Goal: Find specific fact: Find specific fact

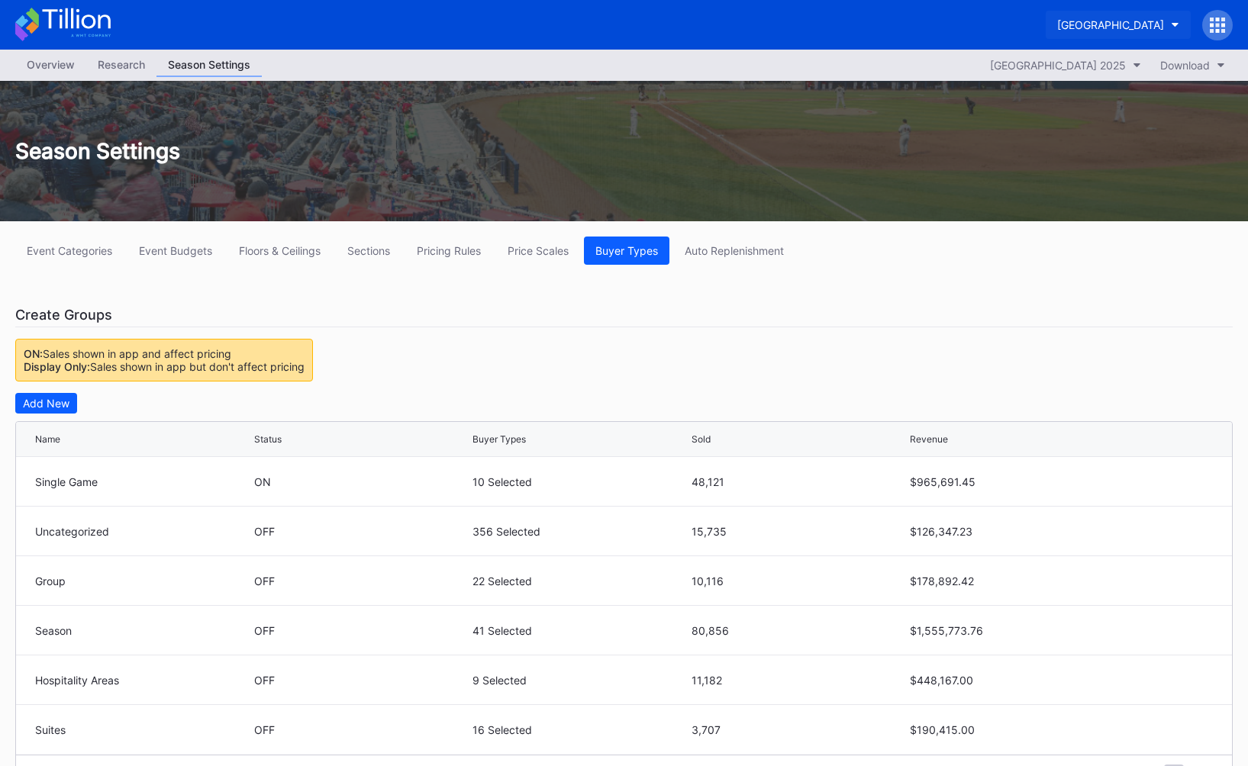
click at [1057, 24] on div "[GEOGRAPHIC_DATA]" at bounding box center [1110, 24] width 107 height 13
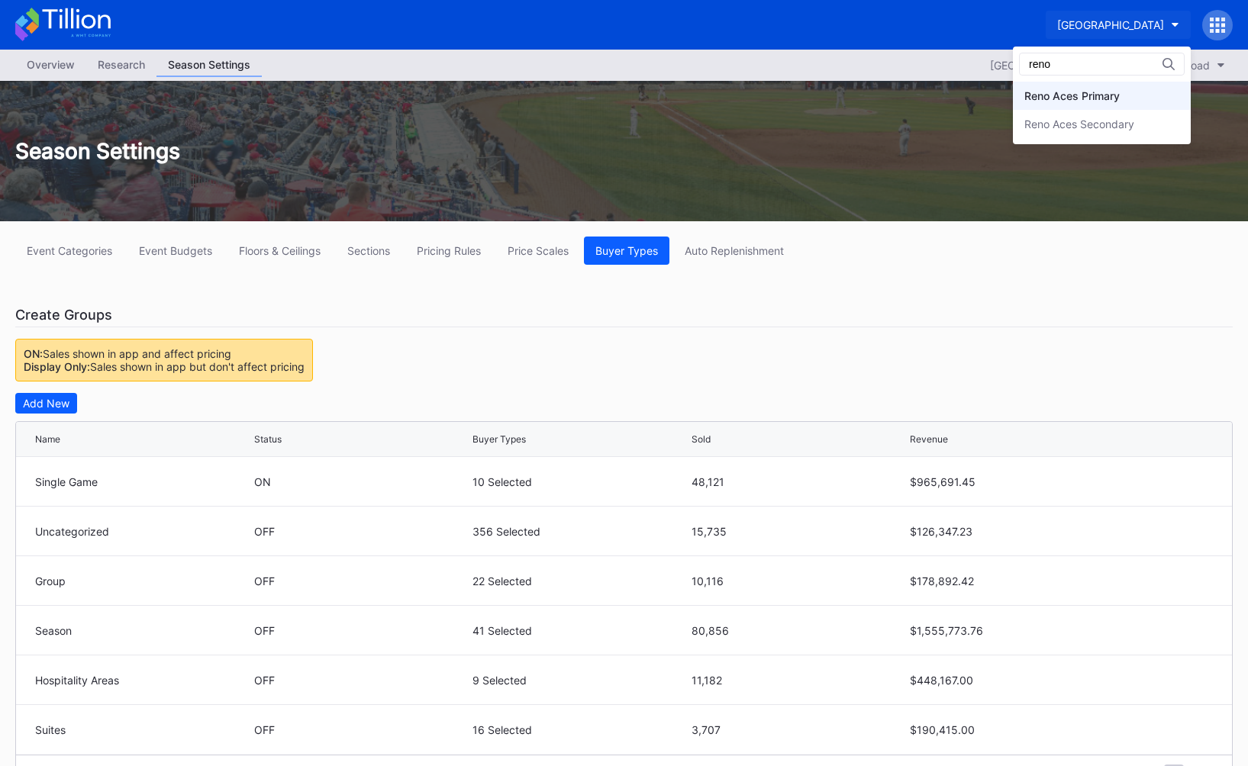
type input "reno"
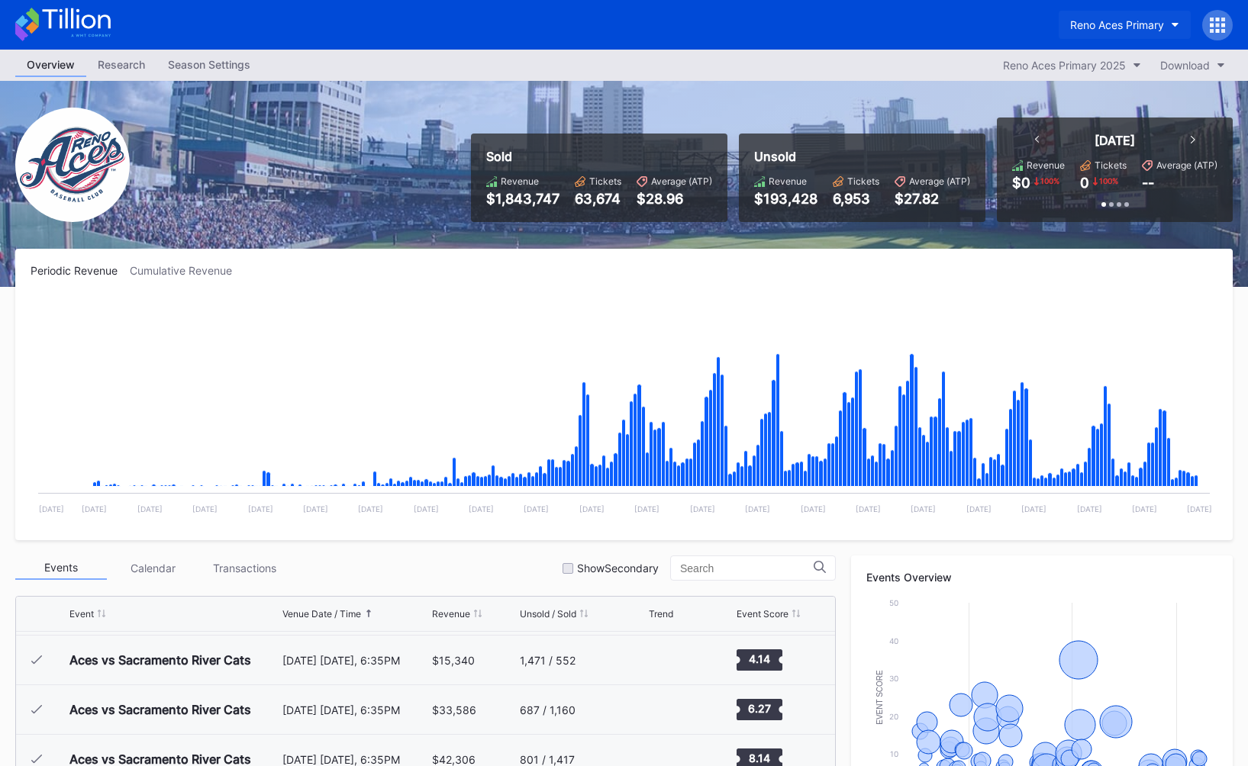
click at [1085, 28] on div "Reno Aces Primary" at bounding box center [1117, 24] width 94 height 13
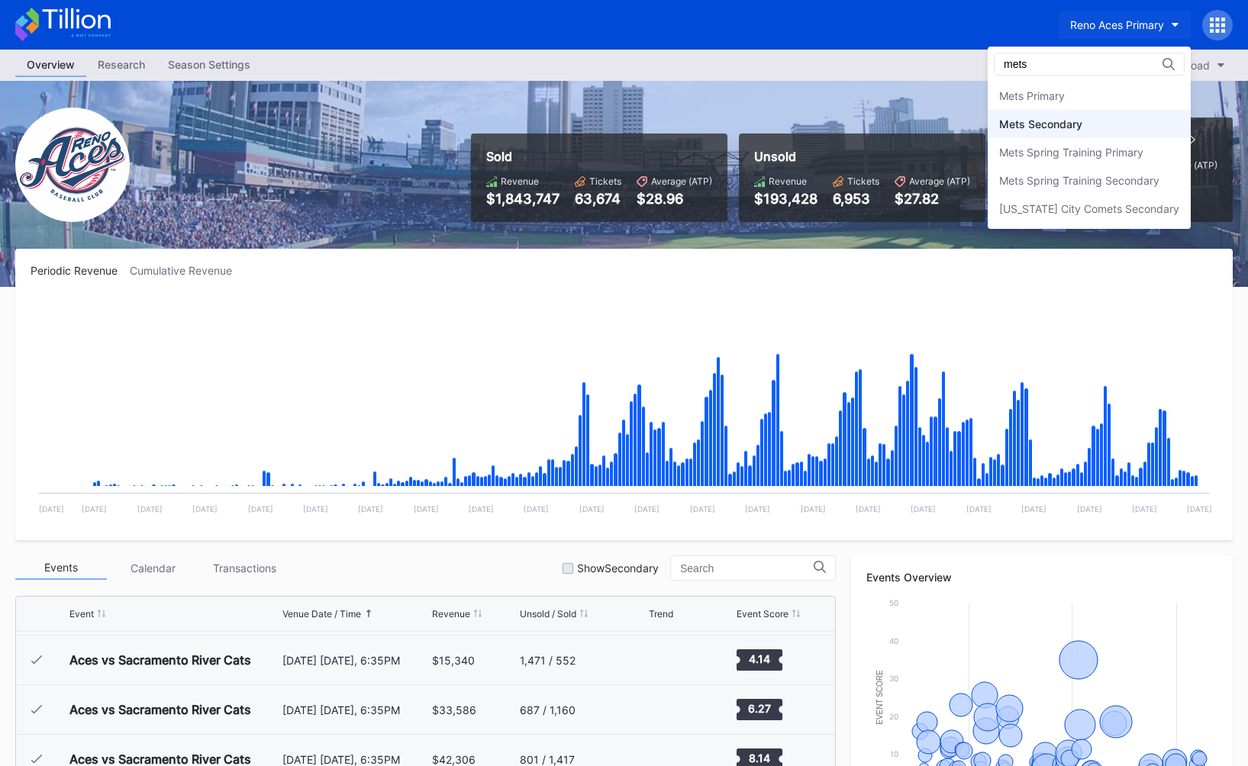
type input "mets"
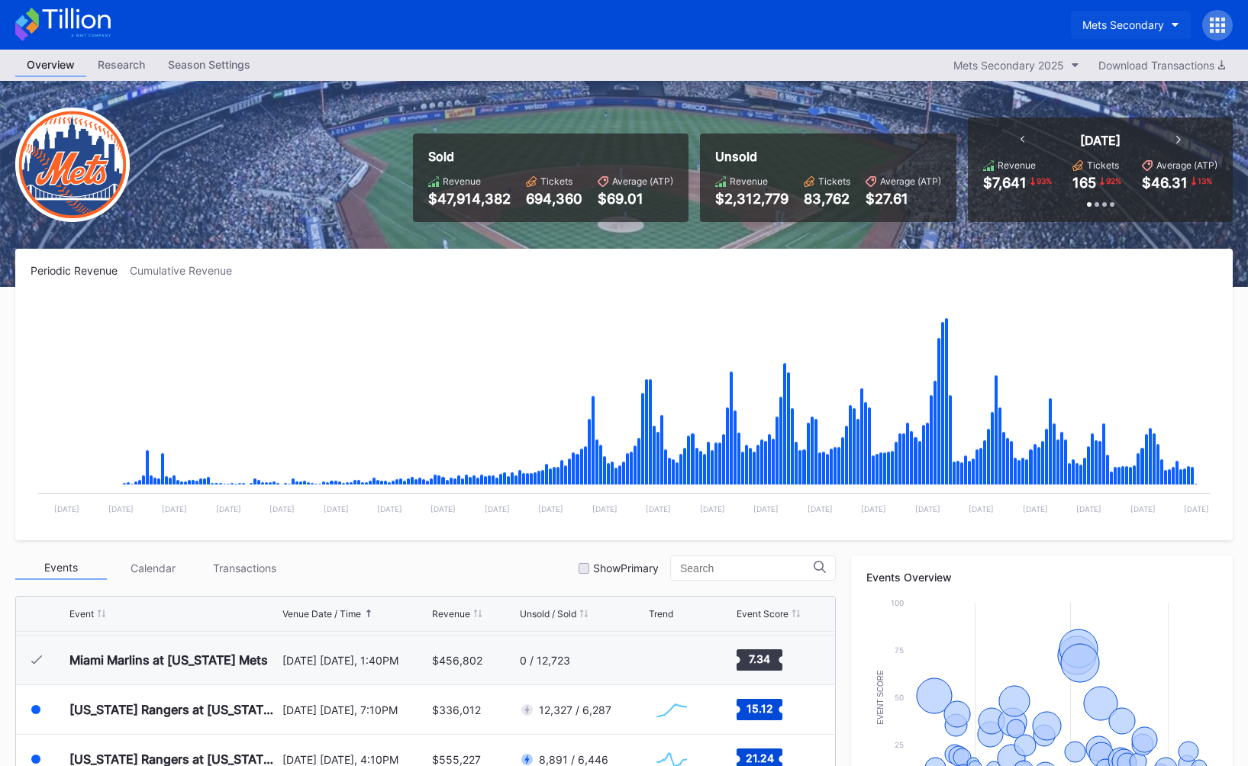
click at [1113, 15] on button "Mets Secondary" at bounding box center [1131, 25] width 120 height 28
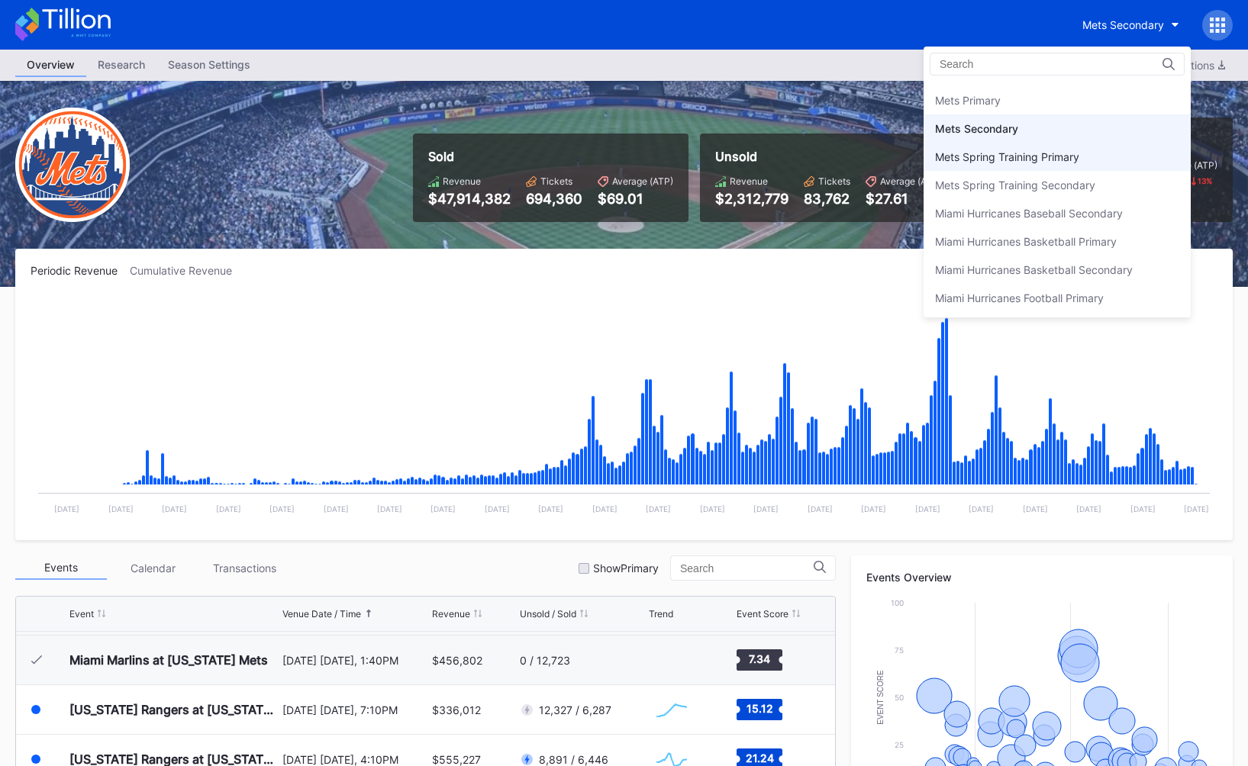
scroll to position [2357, 0]
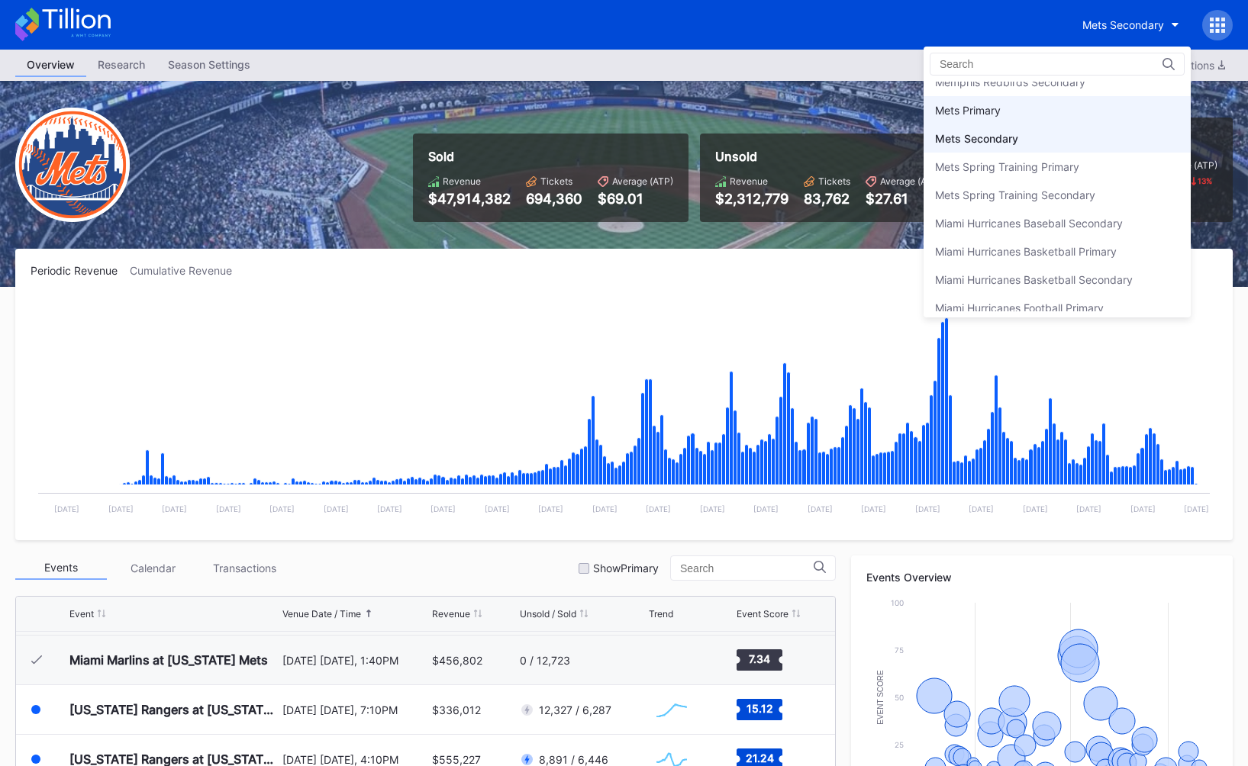
click at [1065, 112] on div "Mets Primary" at bounding box center [1056, 110] width 267 height 28
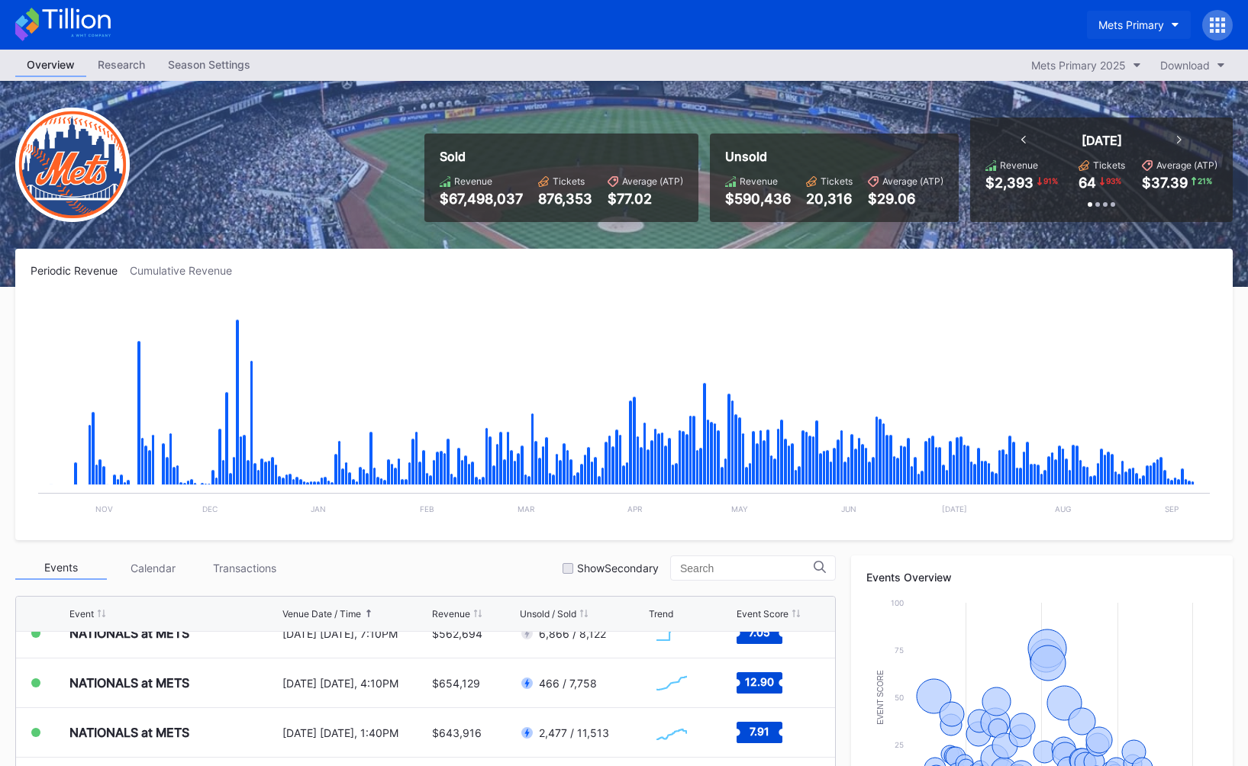
click at [1127, 20] on div "Mets Primary" at bounding box center [1131, 24] width 66 height 13
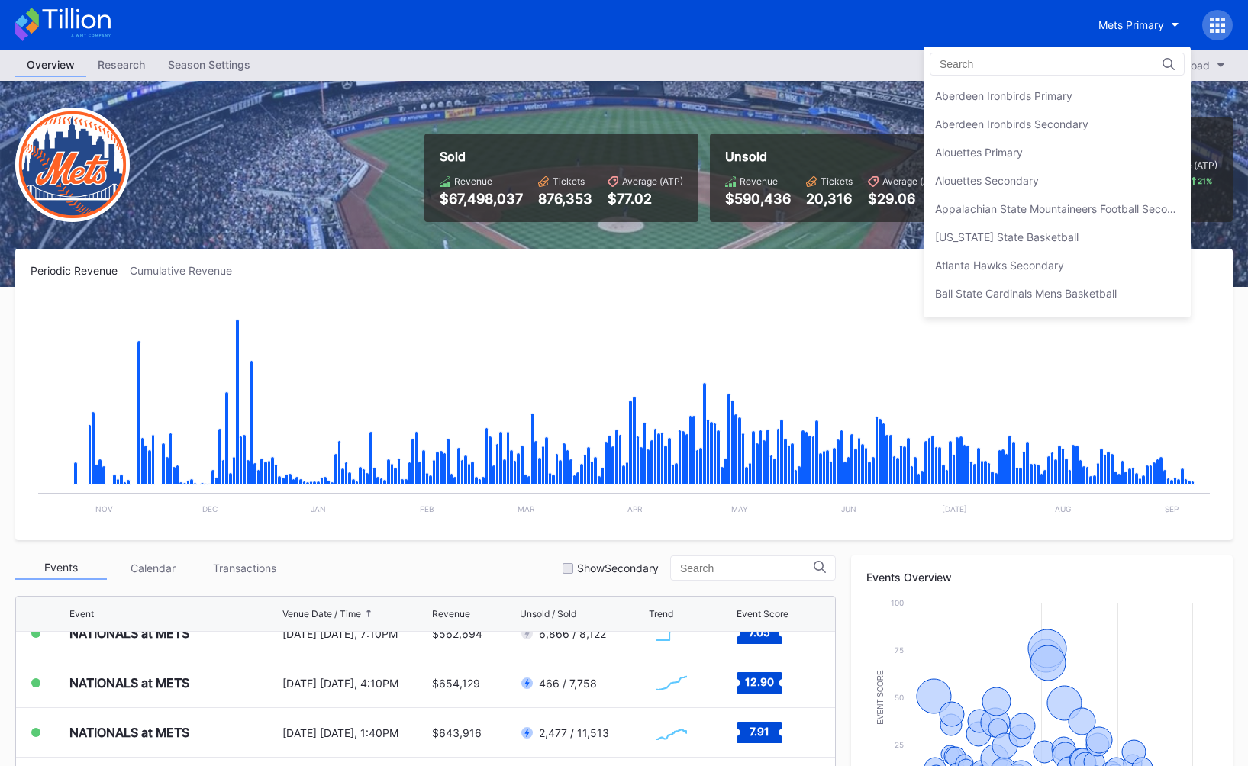
scroll to position [2372, 0]
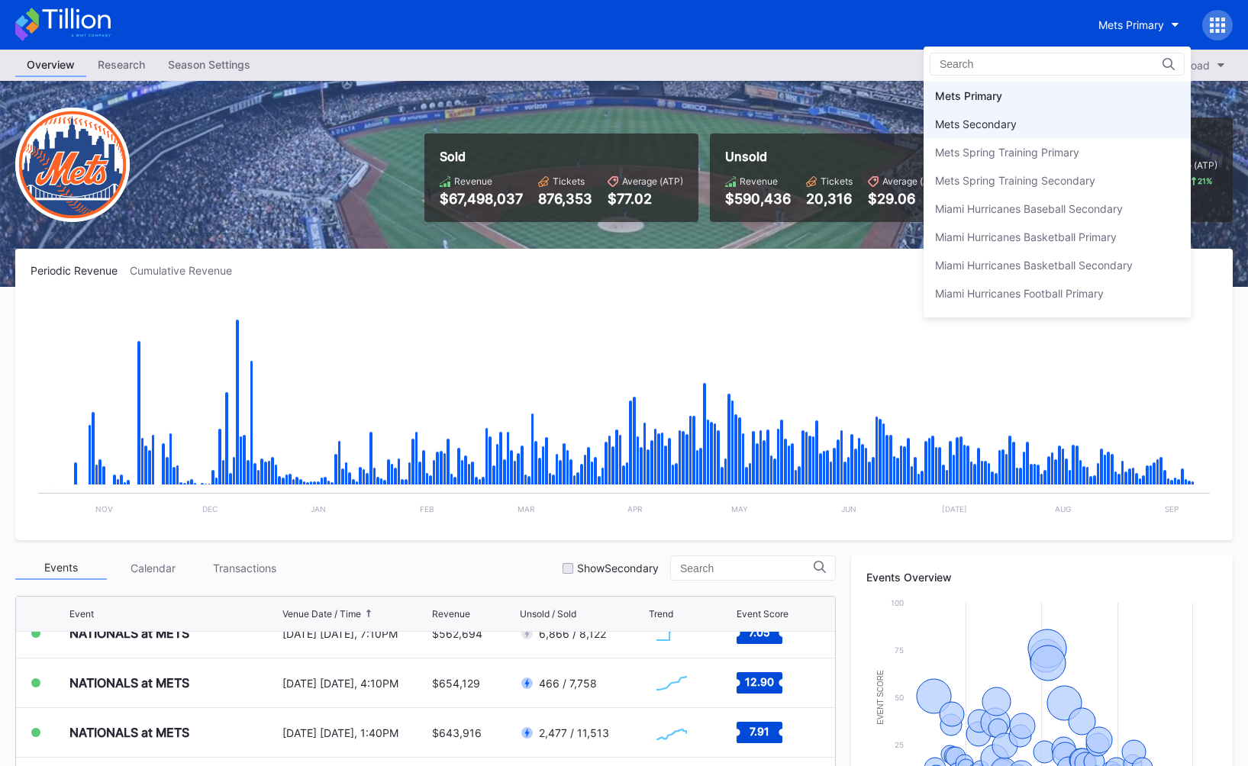
click at [1004, 118] on div "Mets Secondary" at bounding box center [976, 124] width 82 height 13
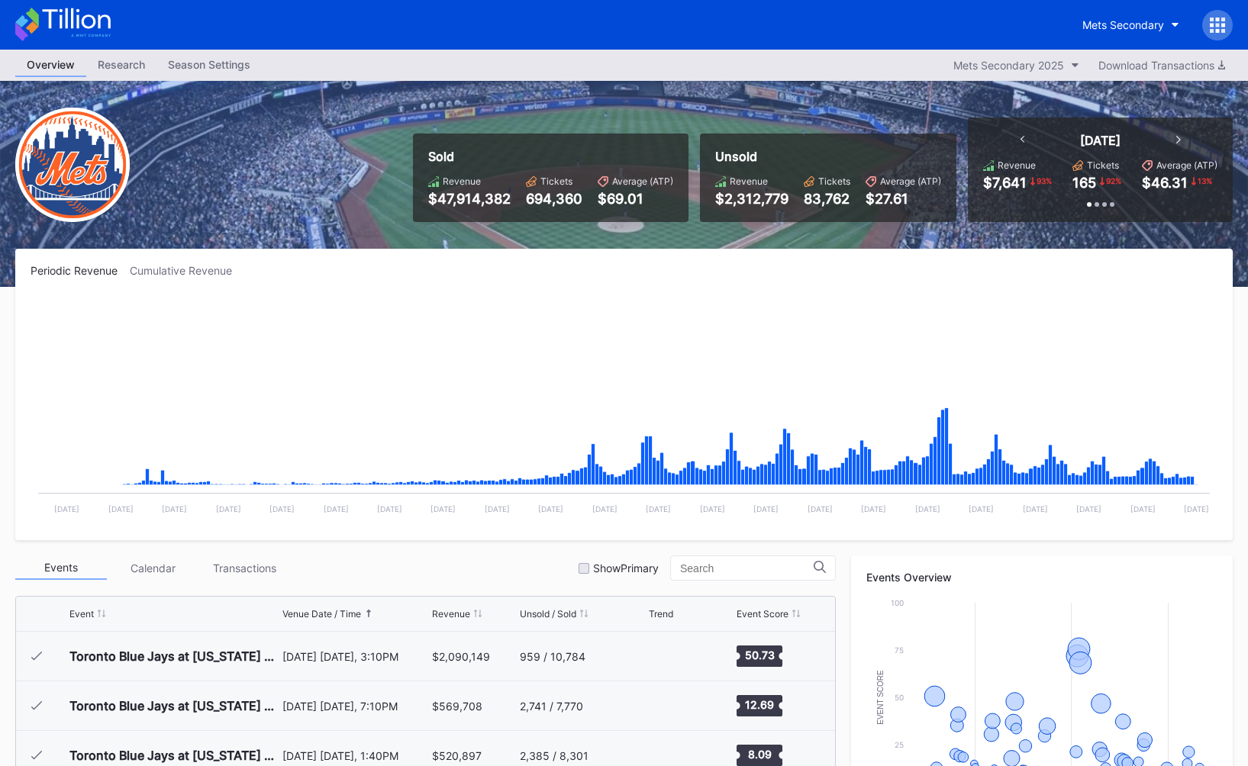
scroll to position [3468, 0]
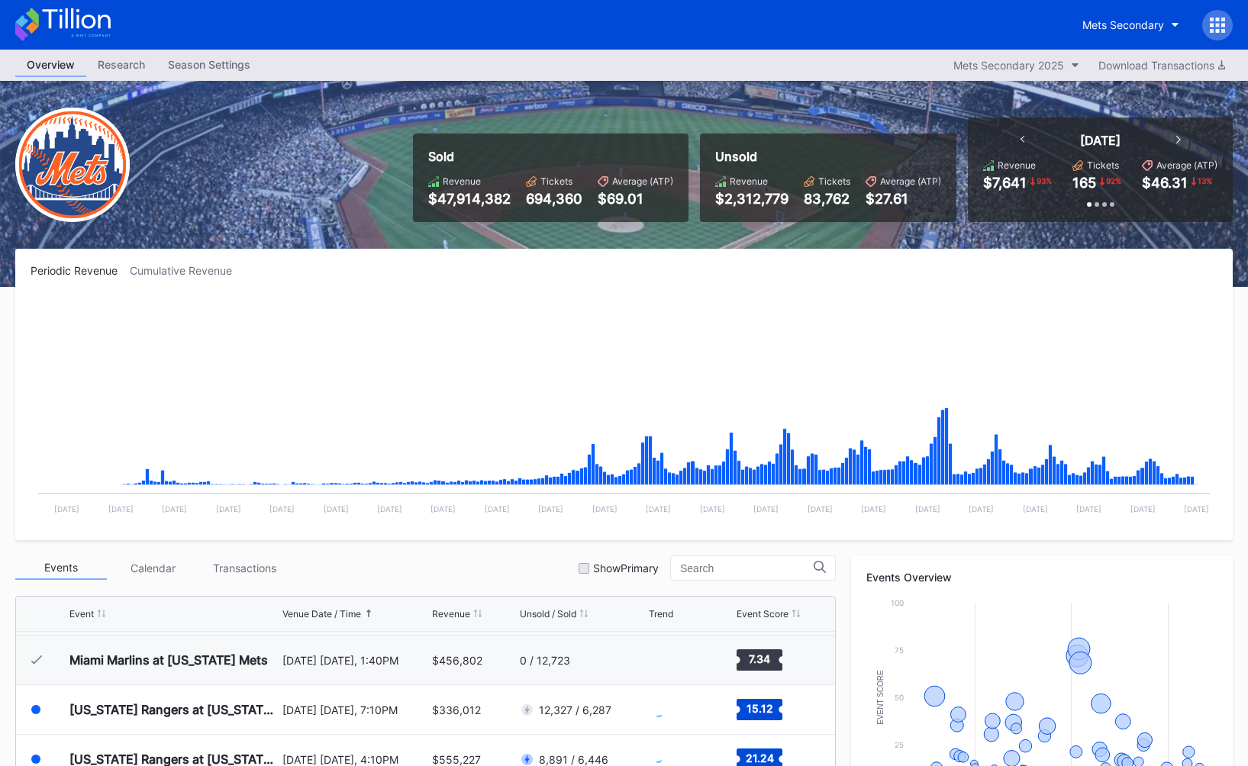
click at [665, 103] on div "Sold Revenue $47,914,382 Tickets 694,360 Average (ATP) $69.01 Unsold Revenue $2…" at bounding box center [624, 184] width 1248 height 206
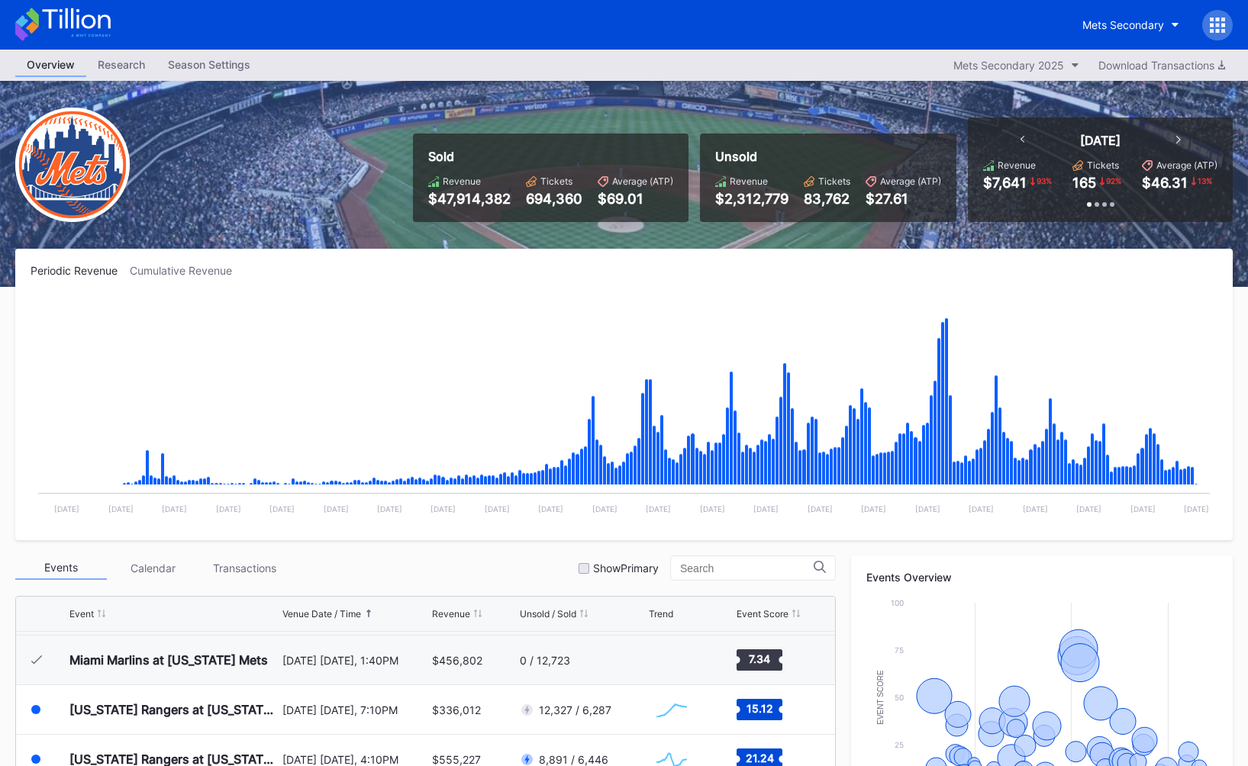
click at [854, 198] on div "Revenue $2,312,779 Tickets 83,762 Average (ATP) $27.61" at bounding box center [828, 191] width 226 height 31
click at [834, 198] on div "83,762" at bounding box center [827, 199] width 47 height 16
copy div "83,762"
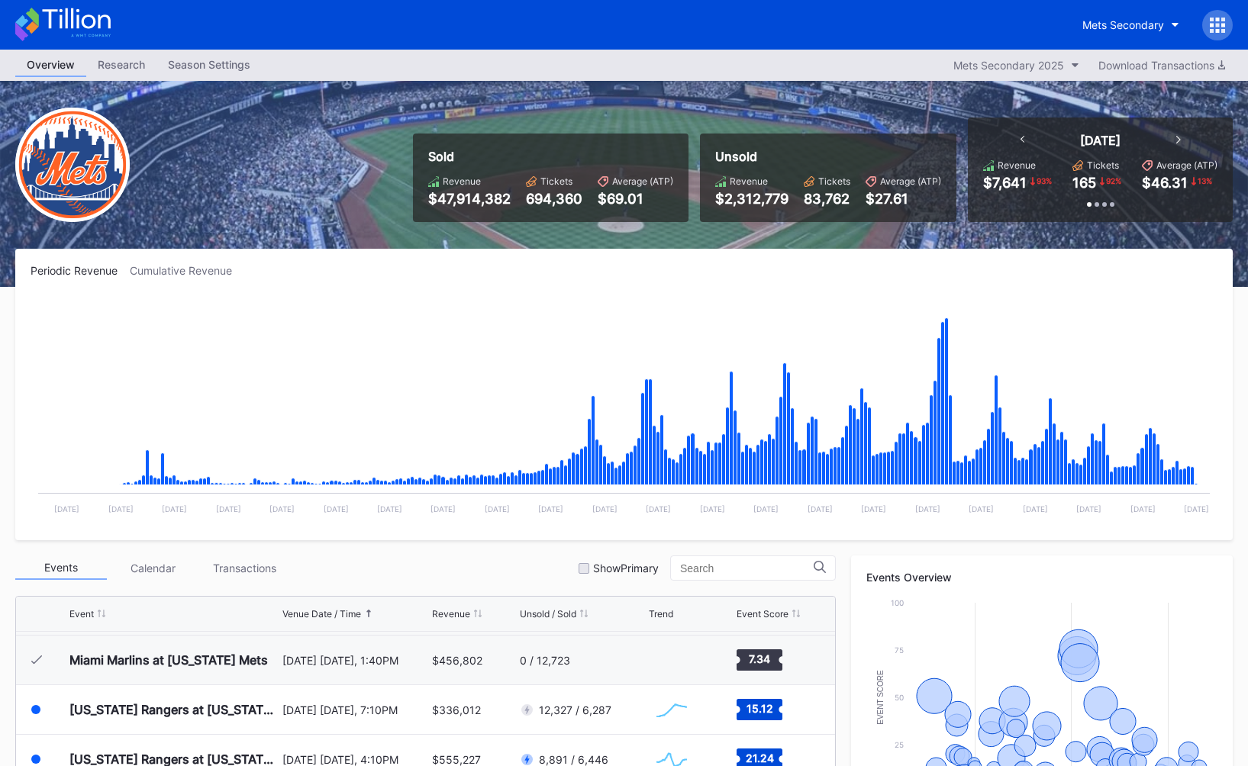
click at [1100, 43] on div "Mets Secondary" at bounding box center [624, 25] width 1248 height 50
click at [1106, 40] on div "Mets Secondary" at bounding box center [624, 25] width 1248 height 50
click at [1116, 40] on div "Mets Secondary" at bounding box center [1152, 25] width 162 height 31
click at [1113, 27] on div "Mets Secondary" at bounding box center [1123, 24] width 82 height 13
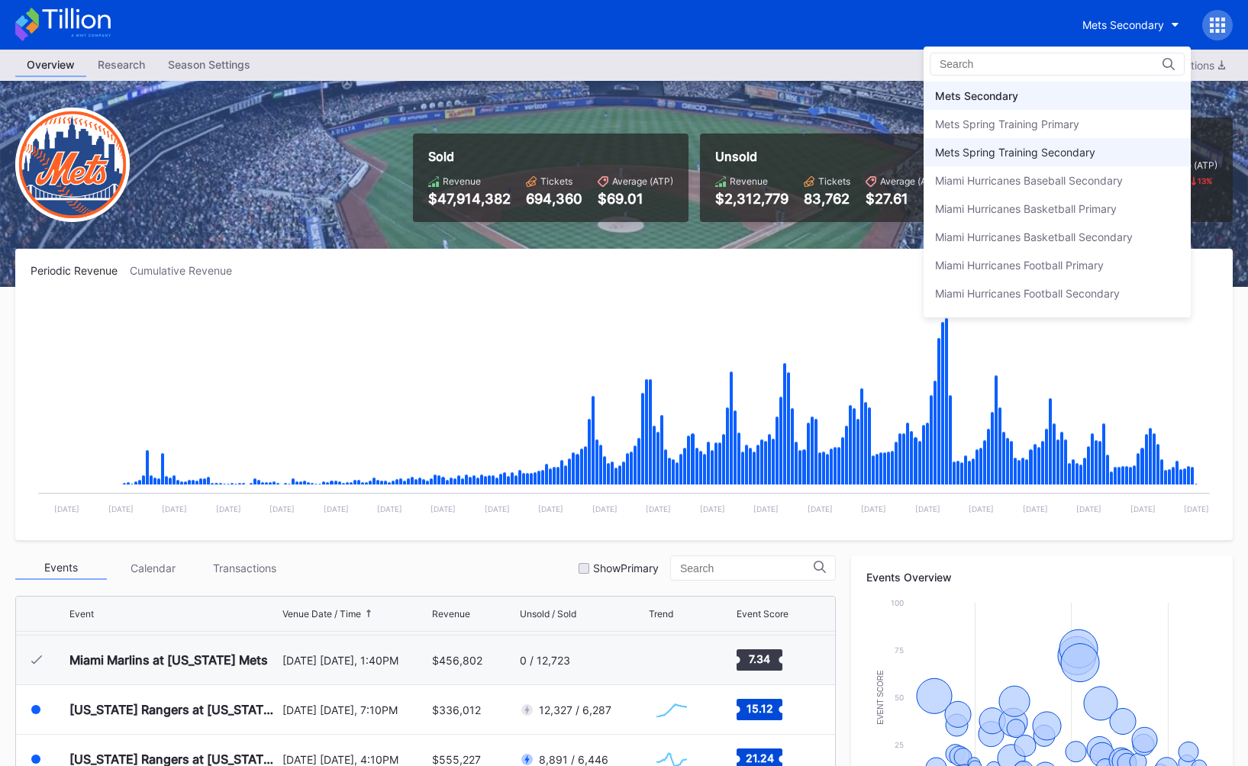
scroll to position [2363, 0]
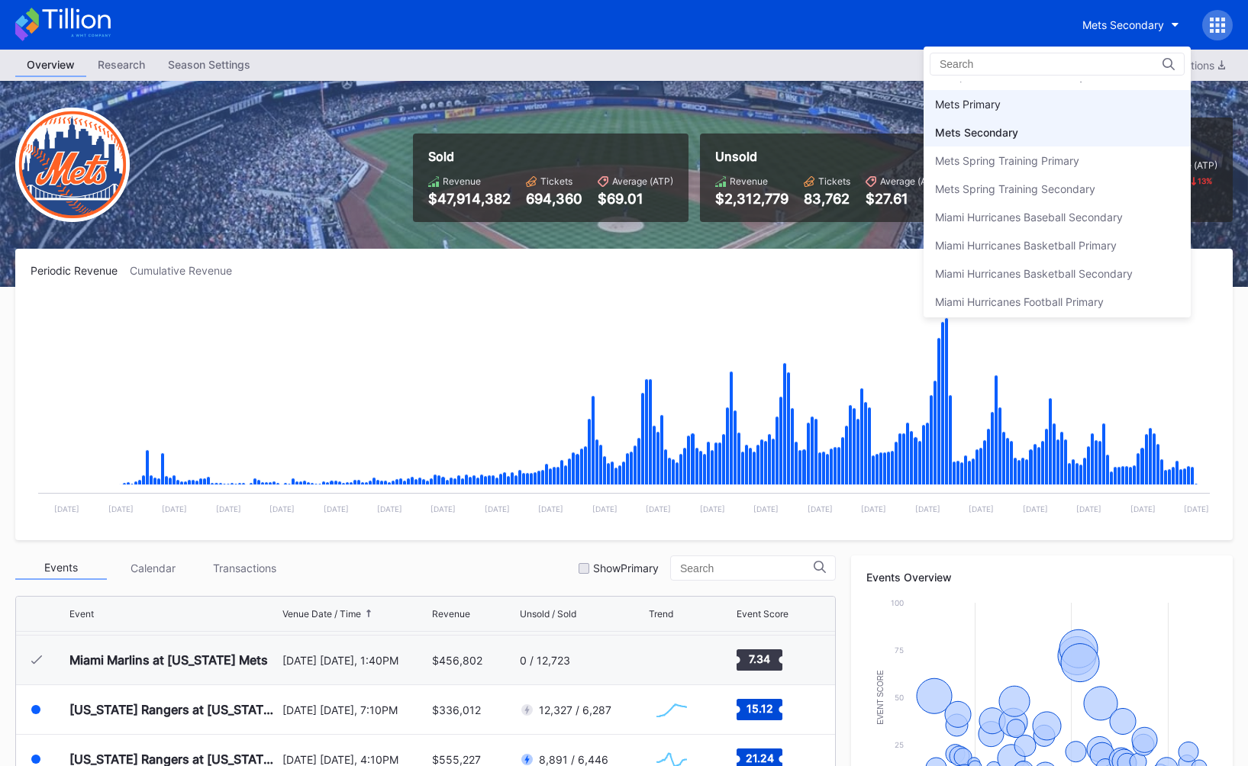
click at [1019, 91] on div "Mets Primary" at bounding box center [1056, 104] width 267 height 28
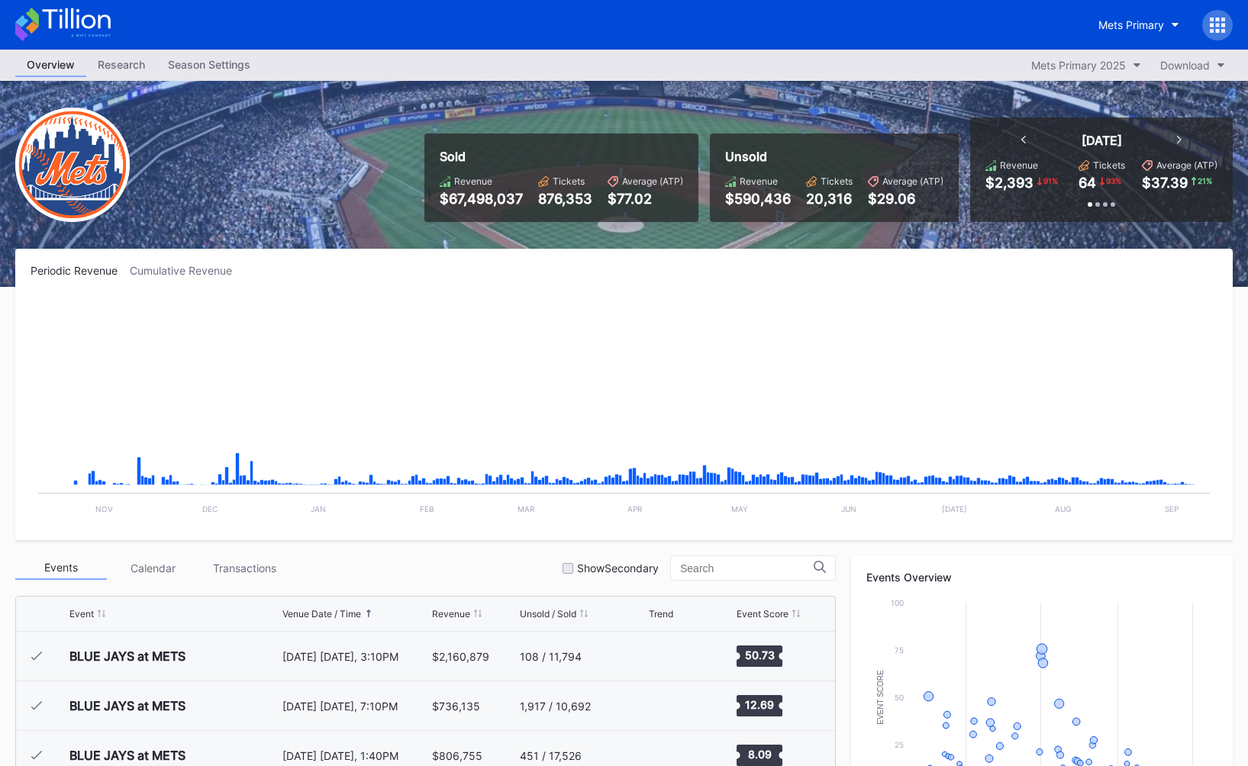
scroll to position [3522, 0]
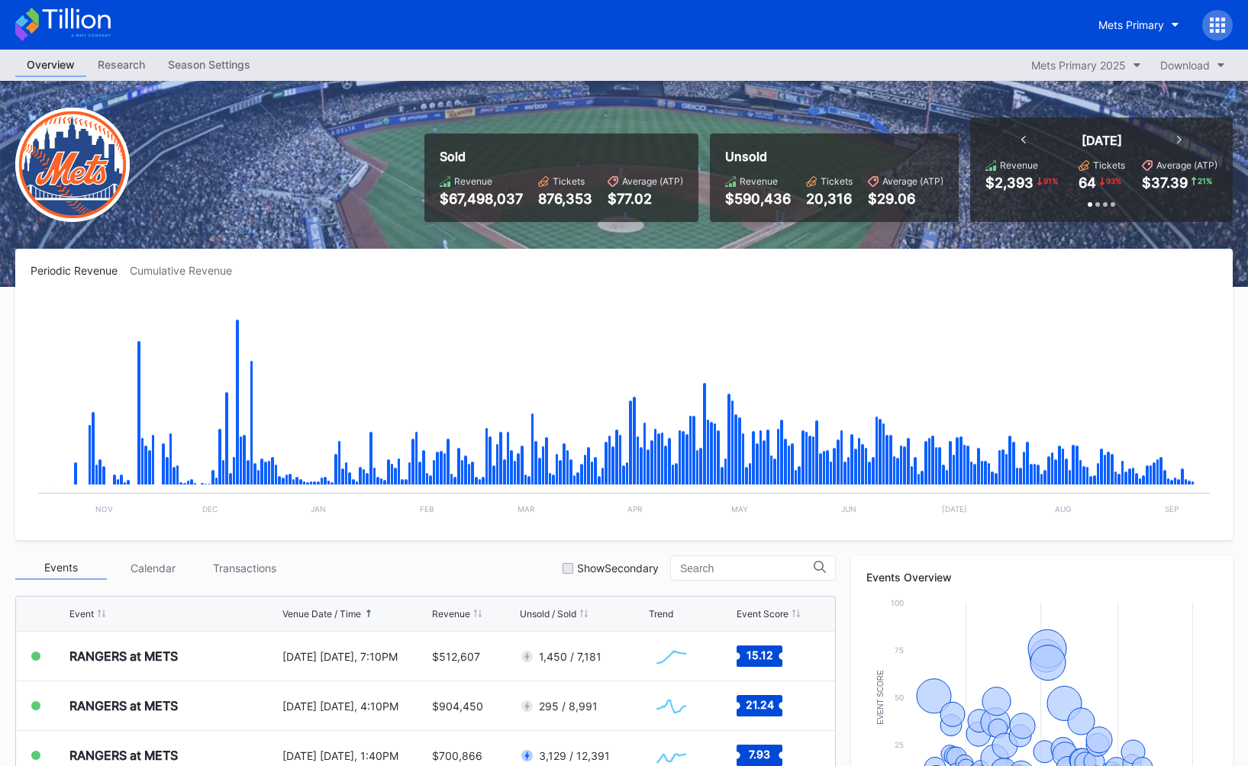
click at [826, 201] on div "20,316" at bounding box center [829, 199] width 47 height 16
copy div "20,316"
click at [867, 259] on div "Periodic Revenue Cumulative Revenue Created with Highcharts 11.2.0 Chart title …" at bounding box center [623, 394] width 1217 height 291
click at [1175, 12] on button "Mets Primary" at bounding box center [1139, 25] width 104 height 28
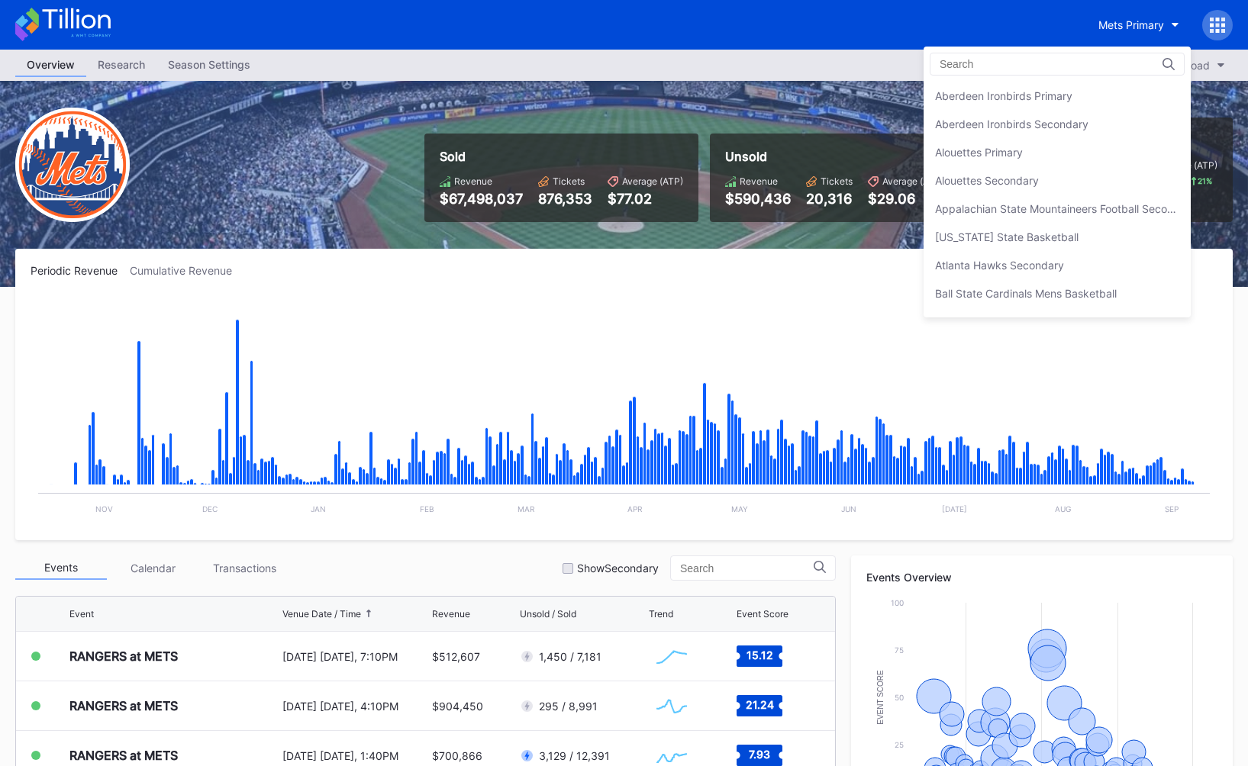
scroll to position [2372, 0]
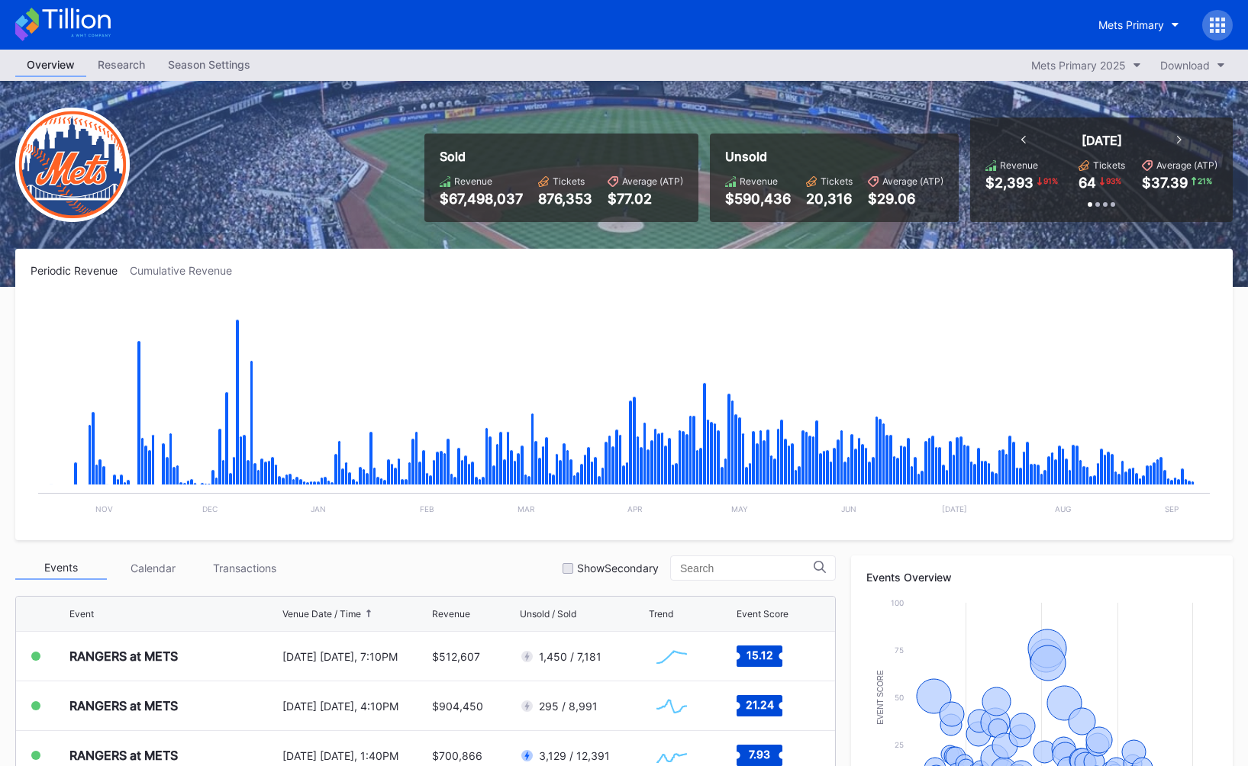
click at [1132, 19] on div "Mets Primary" at bounding box center [1131, 24] width 66 height 13
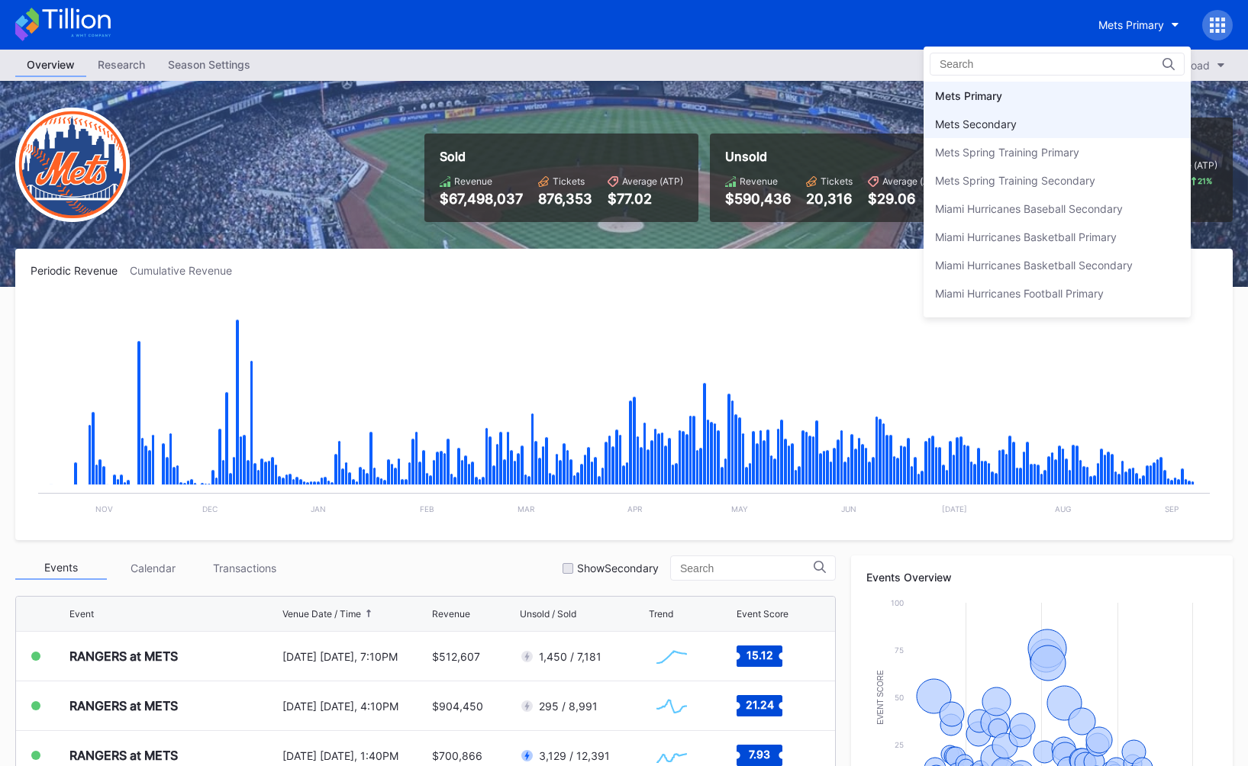
click at [1021, 123] on div "Mets Secondary" at bounding box center [1056, 124] width 267 height 28
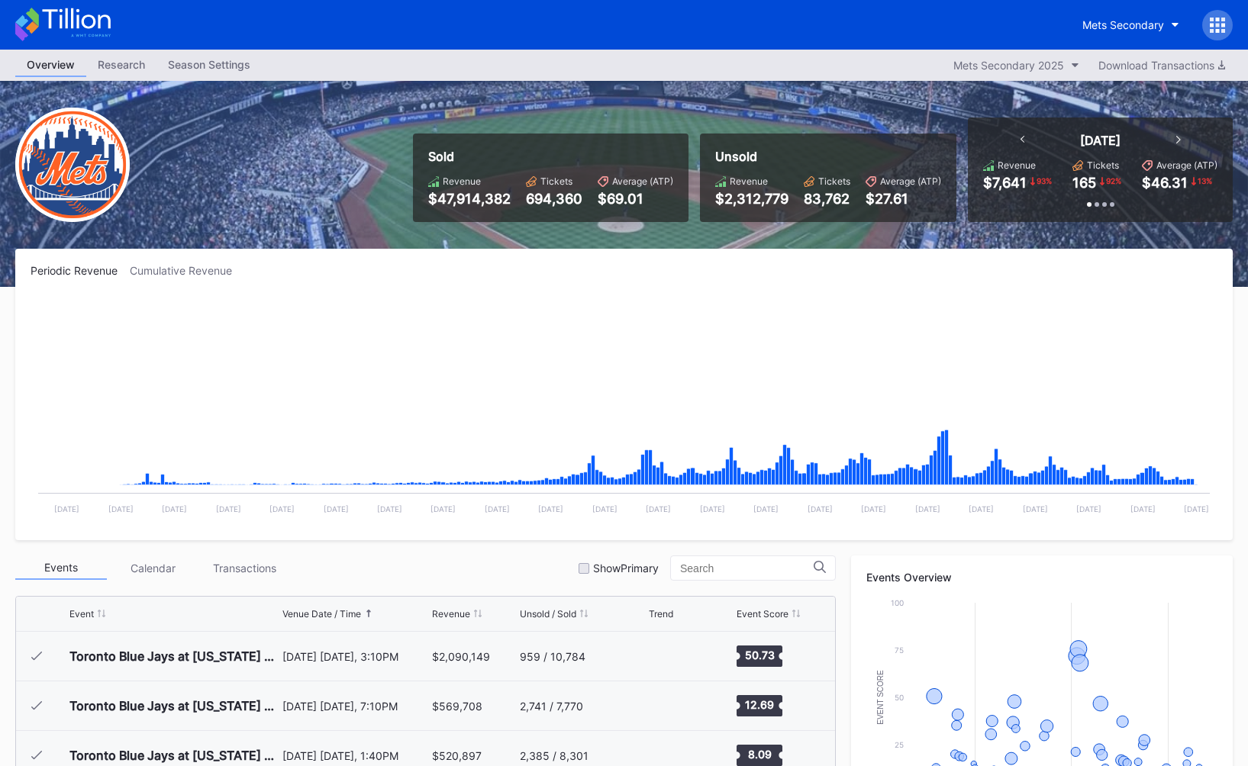
scroll to position [3468, 0]
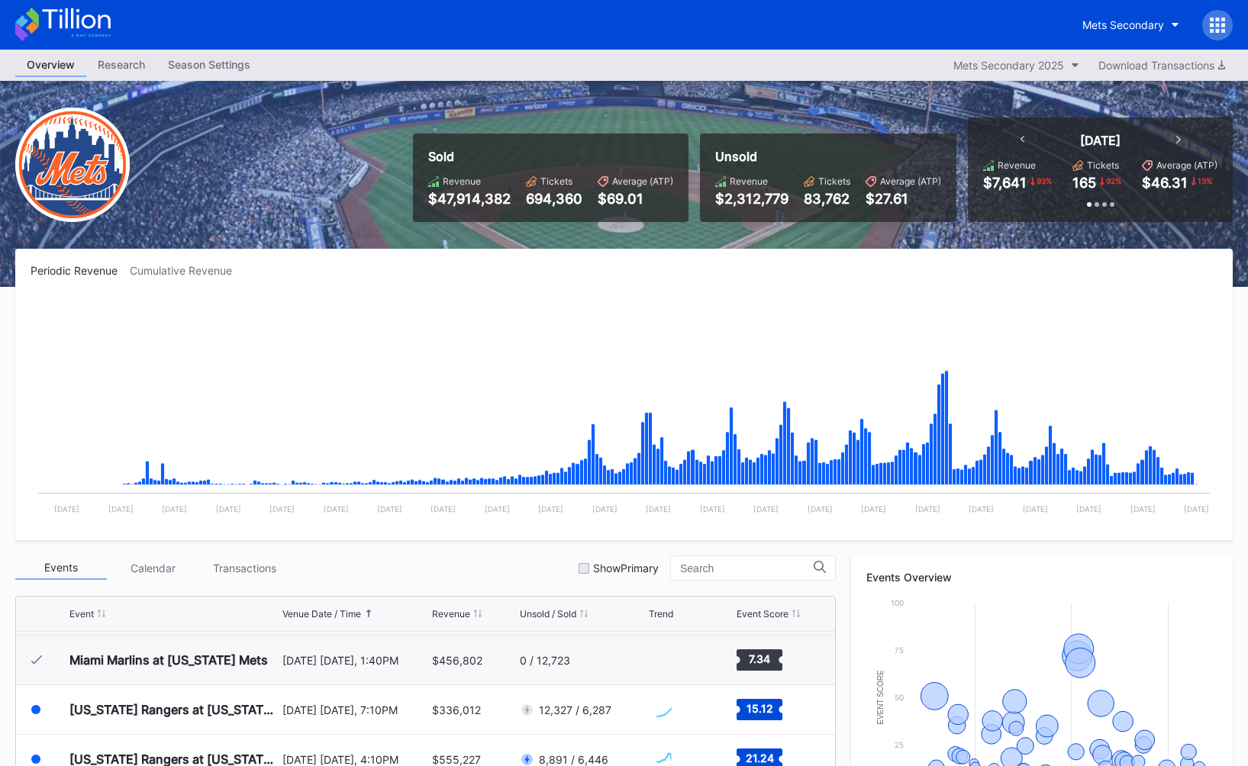
click at [743, 274] on div "Periodic Revenue Cumulative Revenue" at bounding box center [624, 270] width 1187 height 13
